Goal: Transaction & Acquisition: Register for event/course

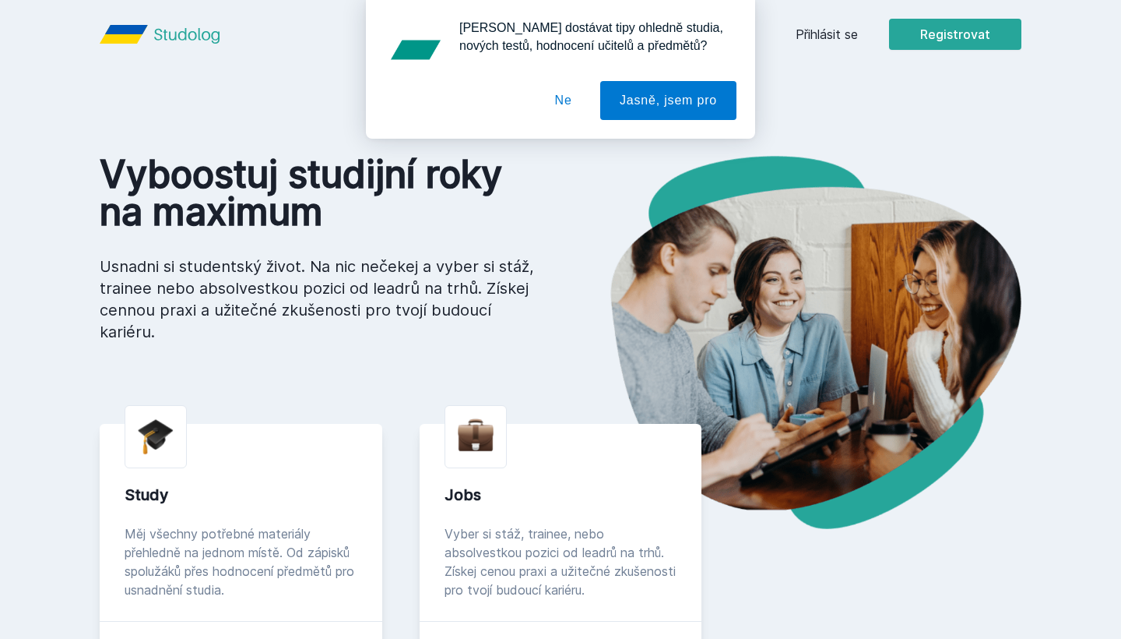
click at [954, 37] on div "[PERSON_NAME] dostávat tipy ohledně studia, nových testů, hodnocení učitelů a p…" at bounding box center [560, 69] width 1121 height 139
click at [618, 104] on button "Jasně, jsem pro" at bounding box center [668, 100] width 136 height 39
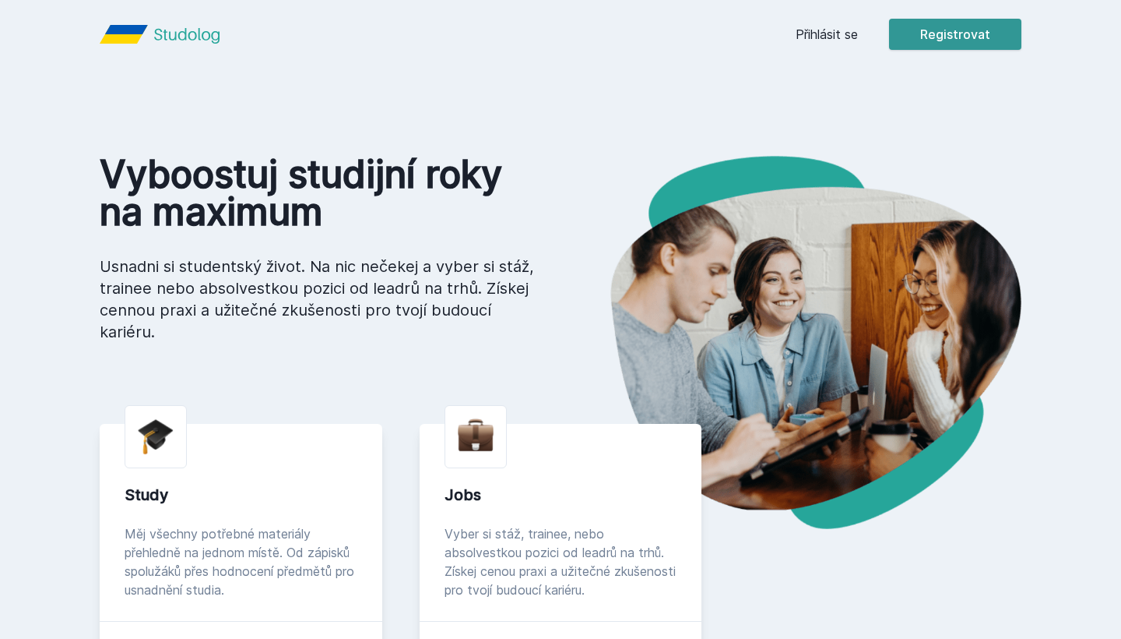
click at [938, 26] on button "Registrovat" at bounding box center [955, 34] width 132 height 31
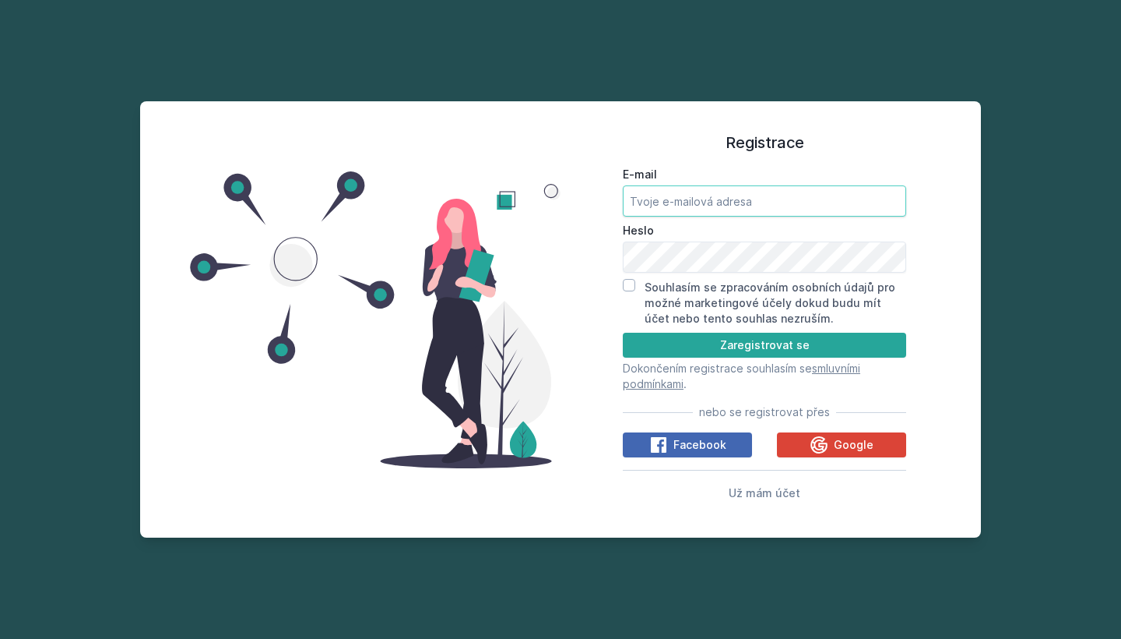
click at [779, 198] on input "E-mail" at bounding box center [764, 200] width 283 height 31
type input "[EMAIL_ADDRESS][DOMAIN_NAME]"
click at [635, 285] on div "Souhlasím se zpracováním osobních údajů pro možné marketingové účely dokud budu…" at bounding box center [764, 303] width 283 height 48
click at [635, 284] on div "Souhlasím se zpracováním osobních údajů pro možné marketingové účely dokud budu…" at bounding box center [764, 303] width 283 height 48
click at [626, 285] on input "Souhlasím se zpracováním osobních údajů pro možné marketingové účely dokud budu…" at bounding box center [629, 285] width 12 height 12
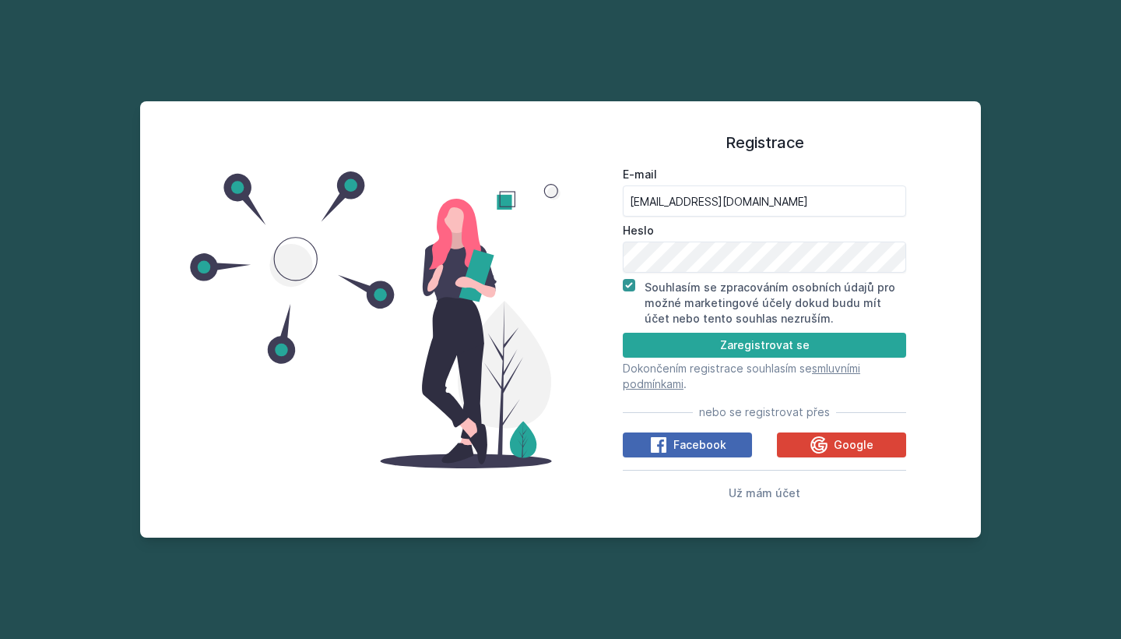
checkbox input "true"
click at [686, 351] on button "Zaregistrovat se" at bounding box center [764, 345] width 283 height 25
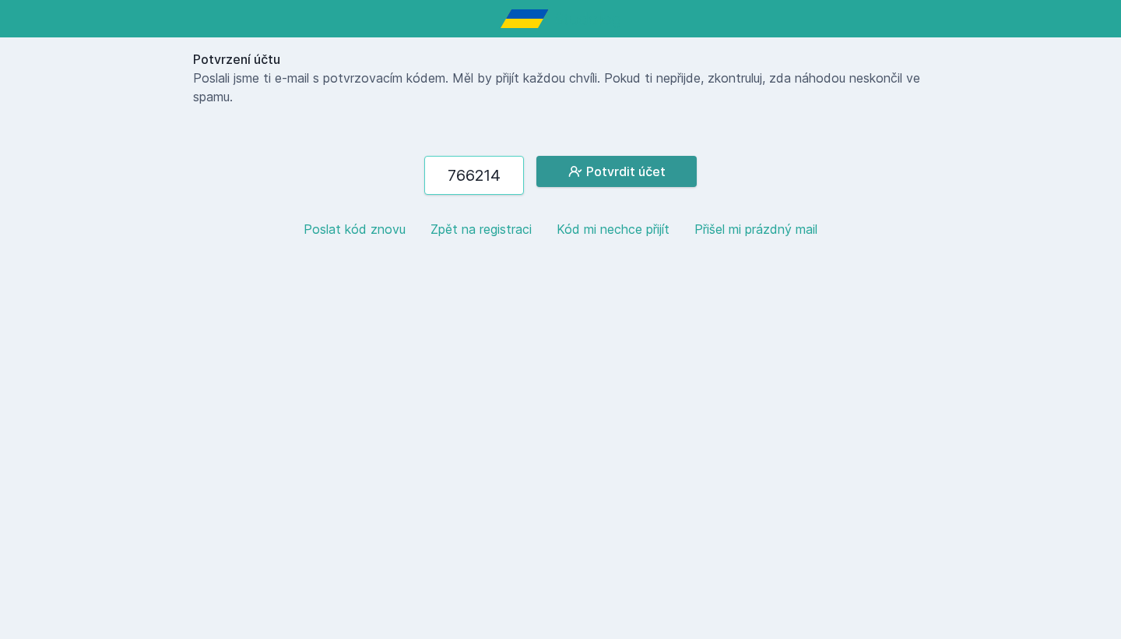
type input "766214"
click at [627, 174] on button "Potvrdit účet" at bounding box center [617, 171] width 160 height 31
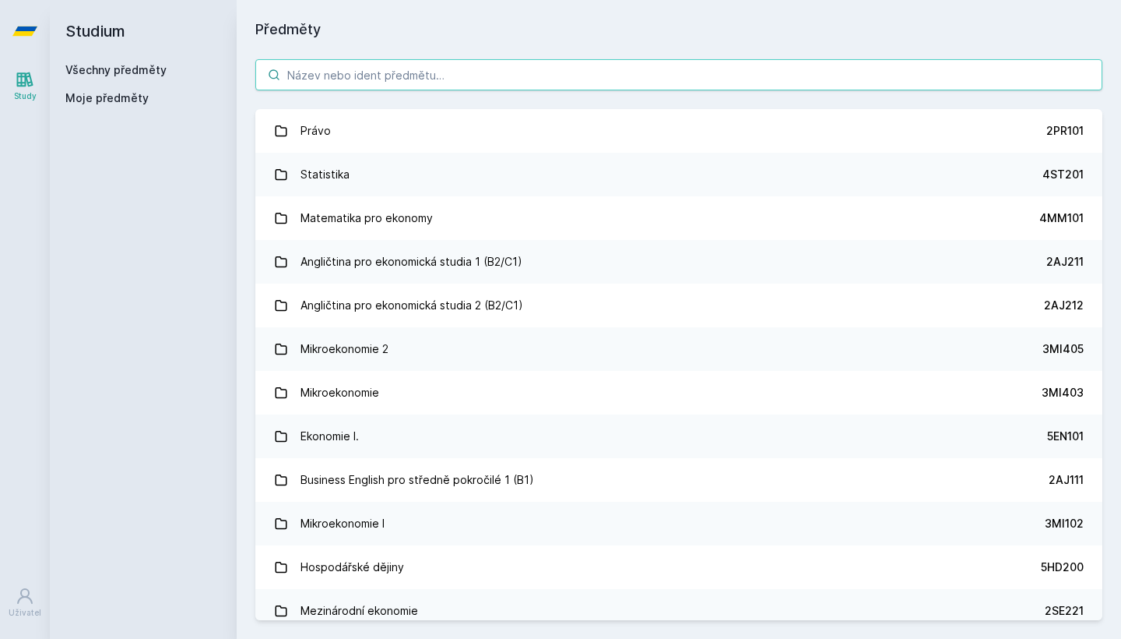
click at [435, 72] on input "search" at bounding box center [678, 74] width 847 height 31
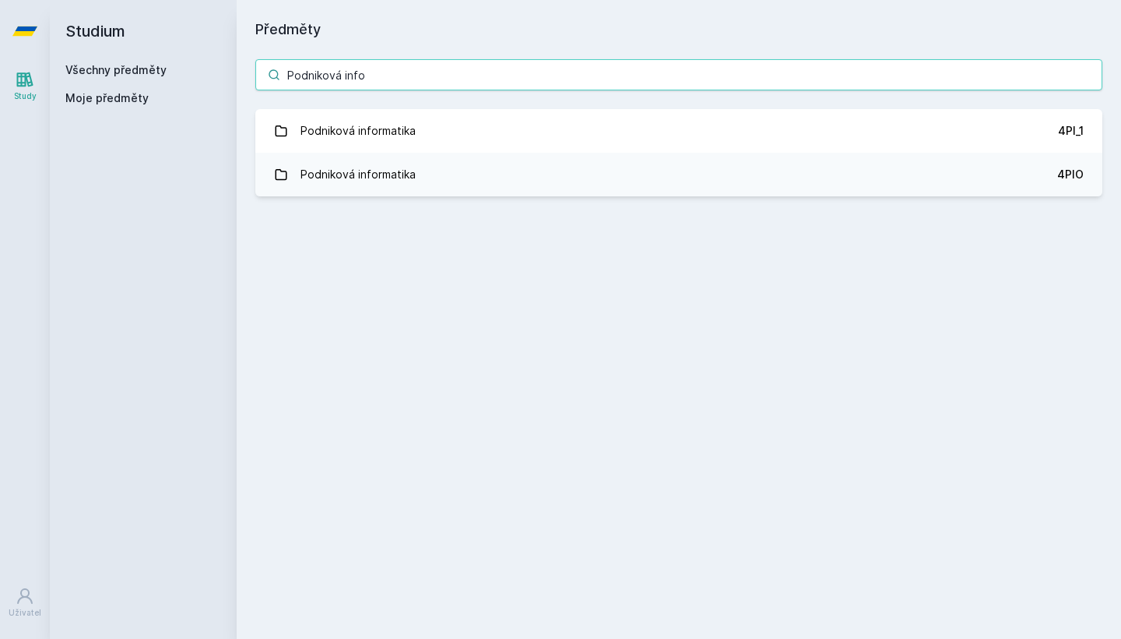
type input "Podniková infor"
click at [1082, 76] on input "Podniková infor" at bounding box center [678, 74] width 847 height 31
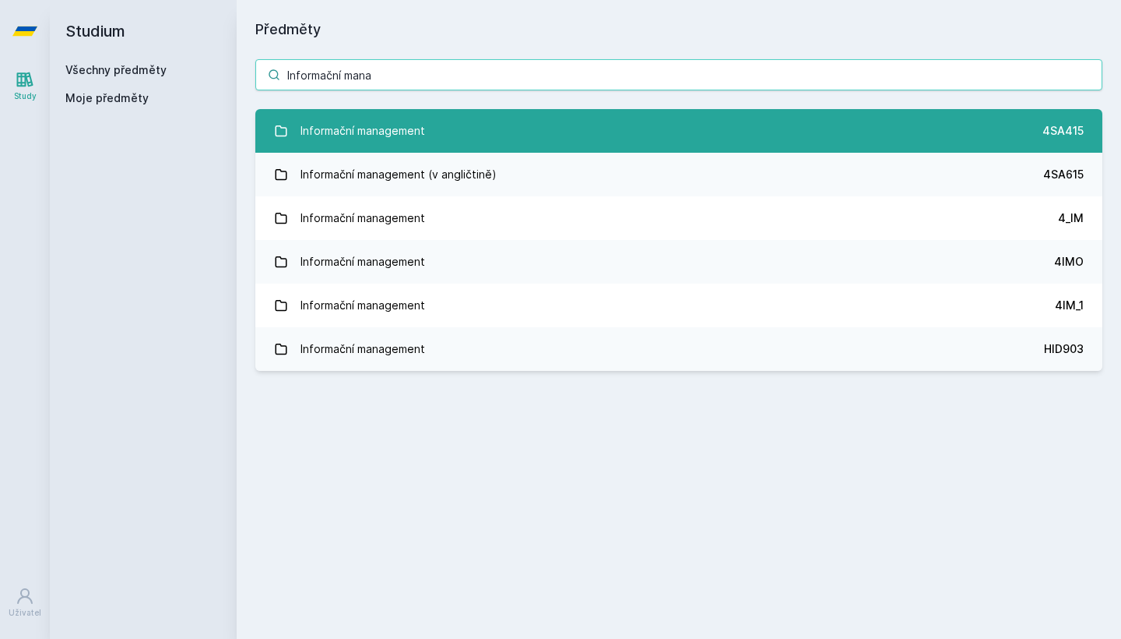
type input "Informační mana"
click at [835, 115] on link "Informační management 4SA415" at bounding box center [678, 131] width 847 height 44
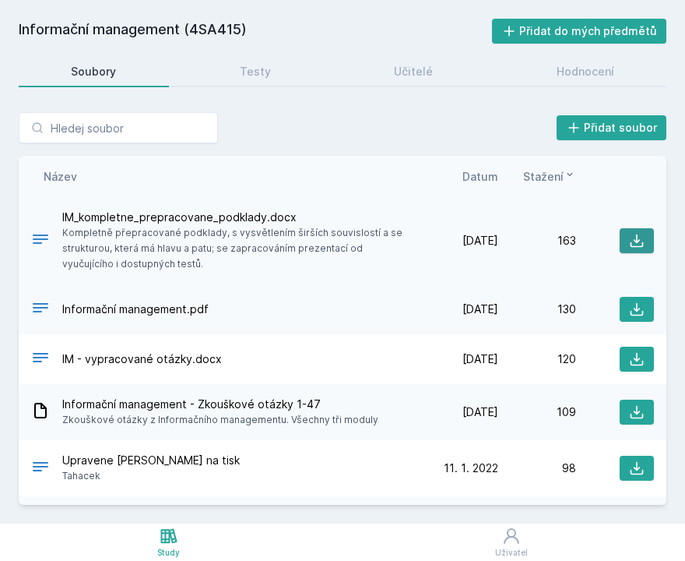
click at [627, 244] on button at bounding box center [637, 240] width 34 height 25
